Goal: Communication & Community: Participate in discussion

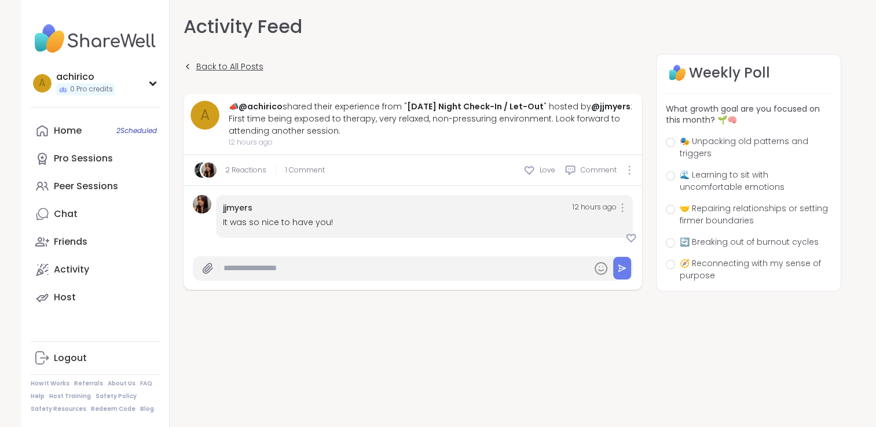
click at [225, 69] on span "Back to All Posts" at bounding box center [229, 67] width 67 height 12
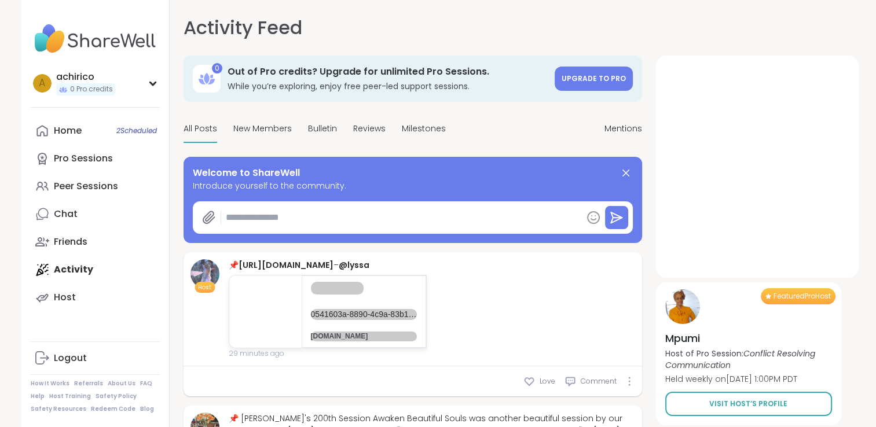
type textarea "*"
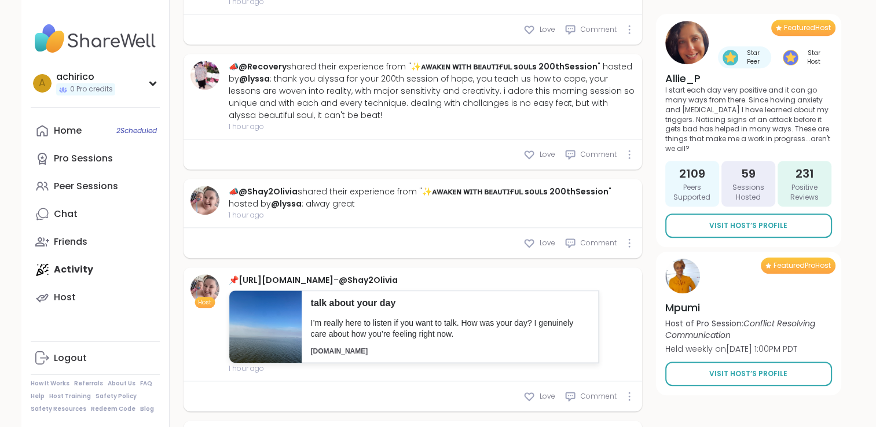
scroll to position [906, 0]
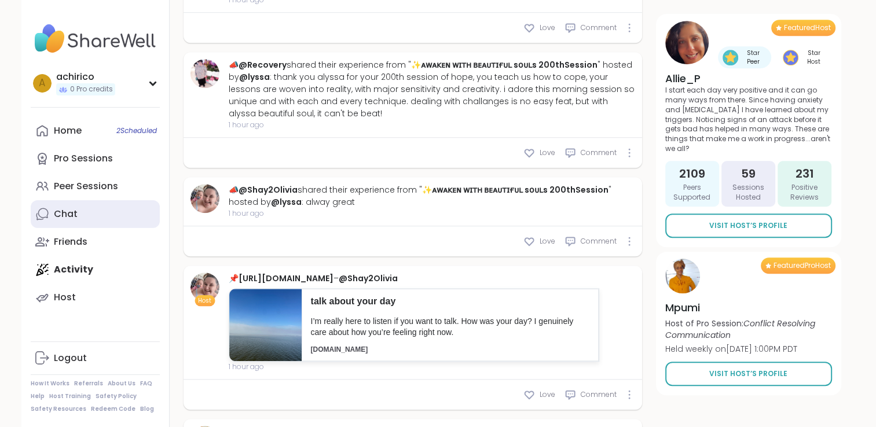
click at [83, 218] on link "Chat" at bounding box center [95, 214] width 129 height 28
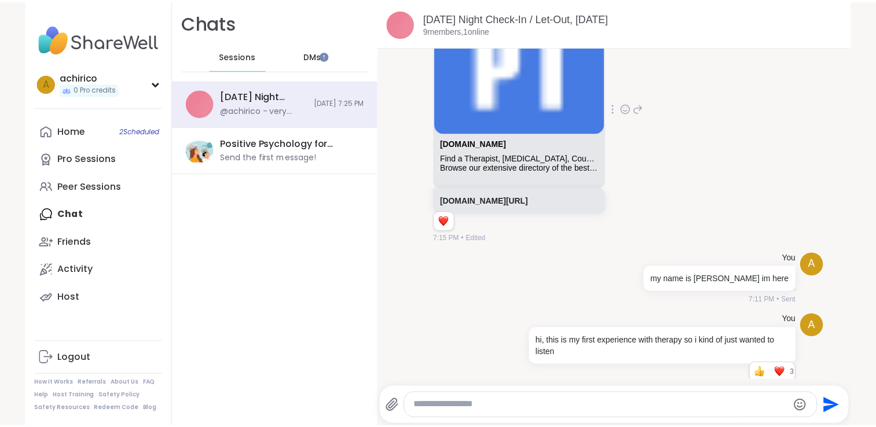
scroll to position [1227, 0]
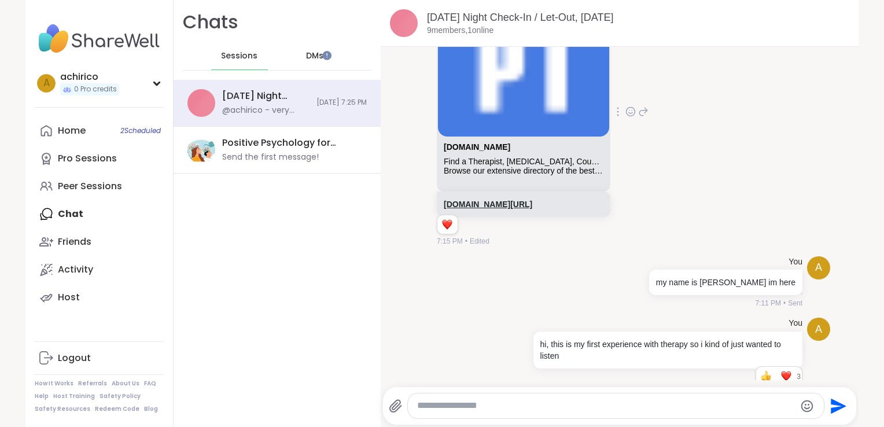
click at [532, 200] on link "[DOMAIN_NAME][URL]" at bounding box center [488, 204] width 89 height 9
click at [111, 179] on link "Peer Sessions" at bounding box center [99, 186] width 129 height 28
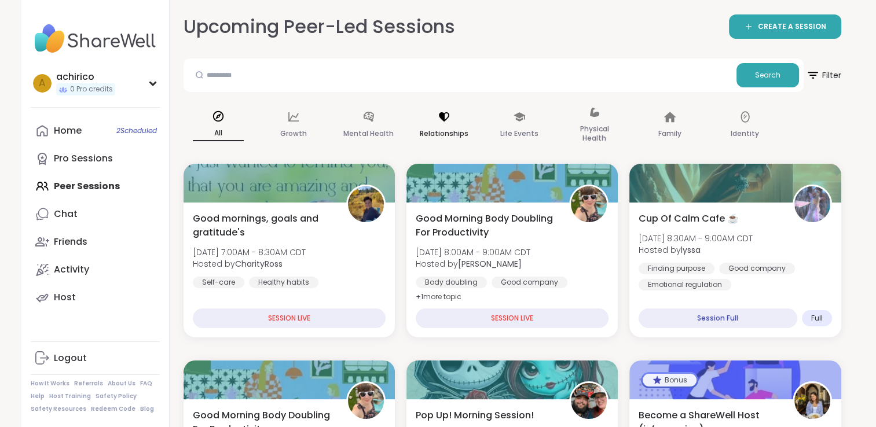
click at [435, 130] on p "Relationships" at bounding box center [444, 134] width 49 height 14
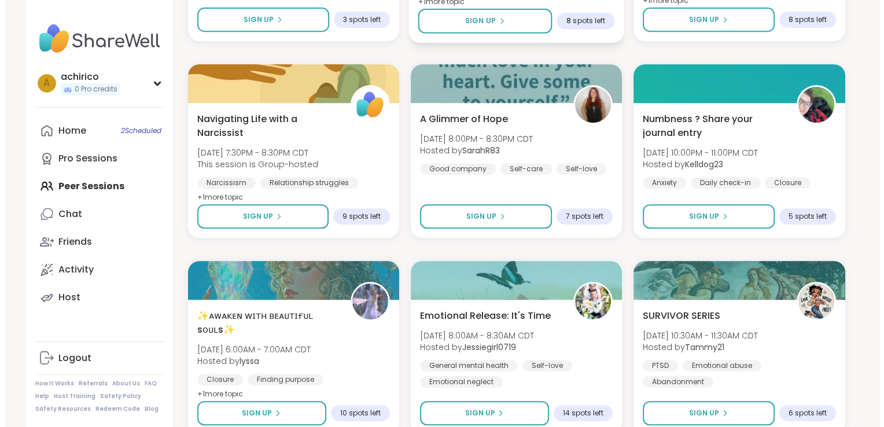
scroll to position [519, 0]
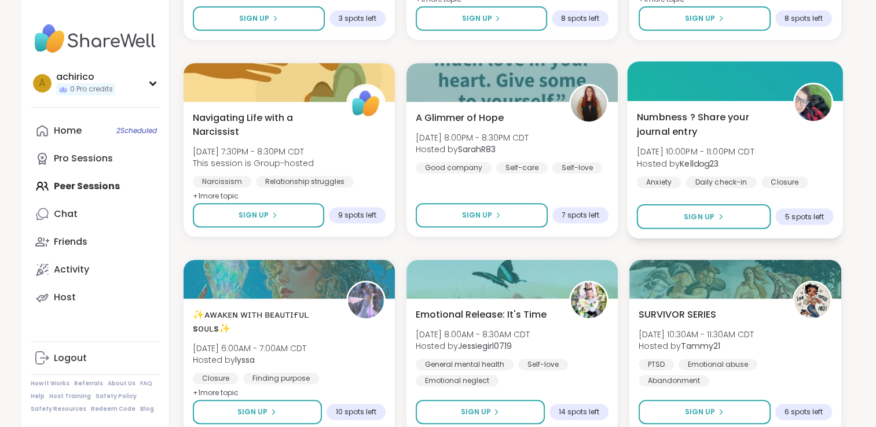
click at [720, 124] on span "Numbness ? Share your journal entry" at bounding box center [709, 124] width 144 height 28
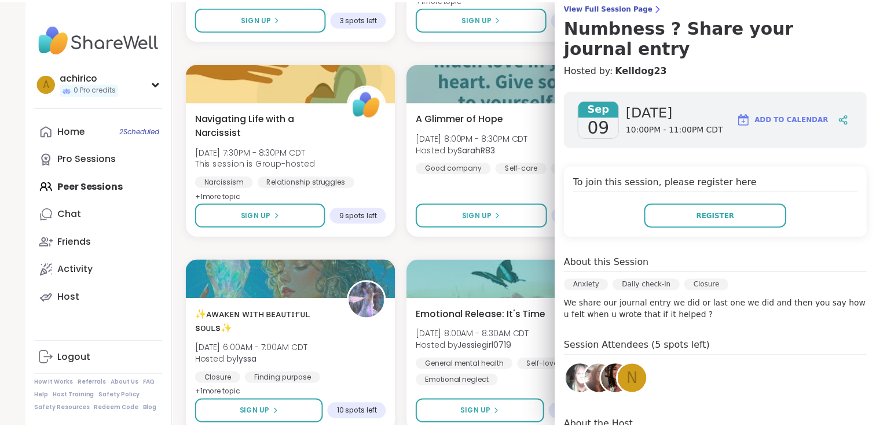
scroll to position [111, 0]
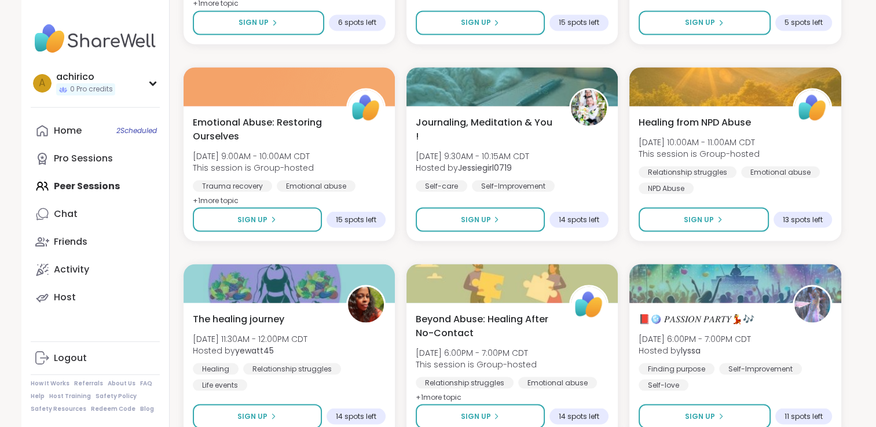
scroll to position [2146, 0]
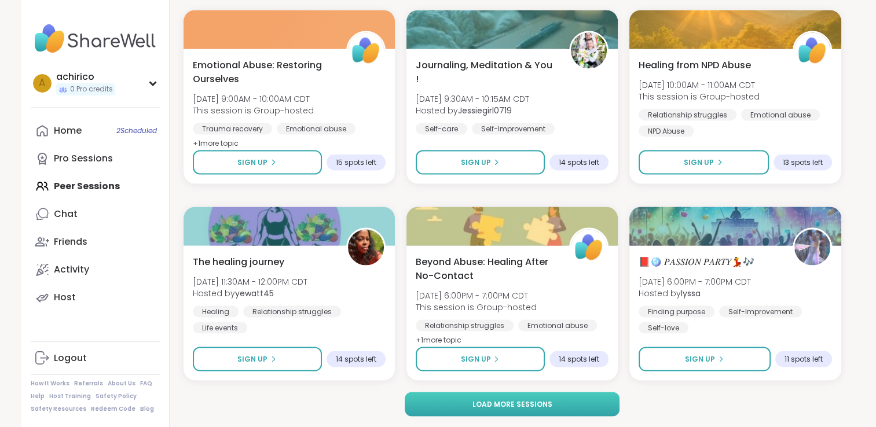
click at [534, 399] on span "Load more sessions" at bounding box center [512, 404] width 80 height 10
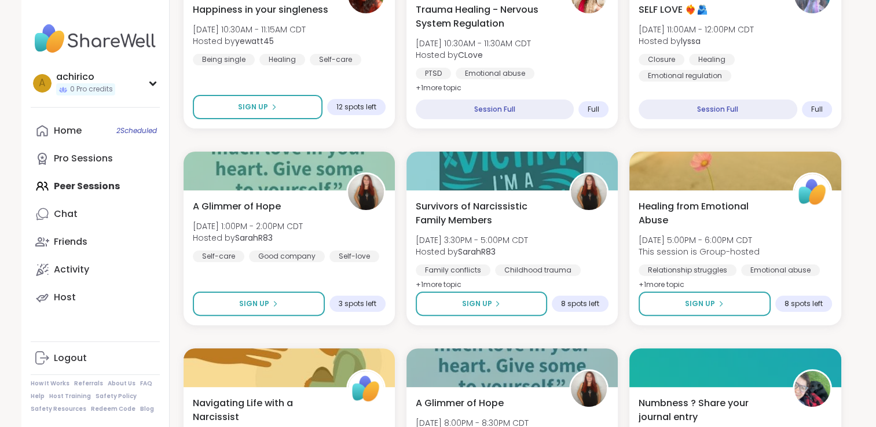
scroll to position [0, 0]
